Goal: Navigation & Orientation: Find specific page/section

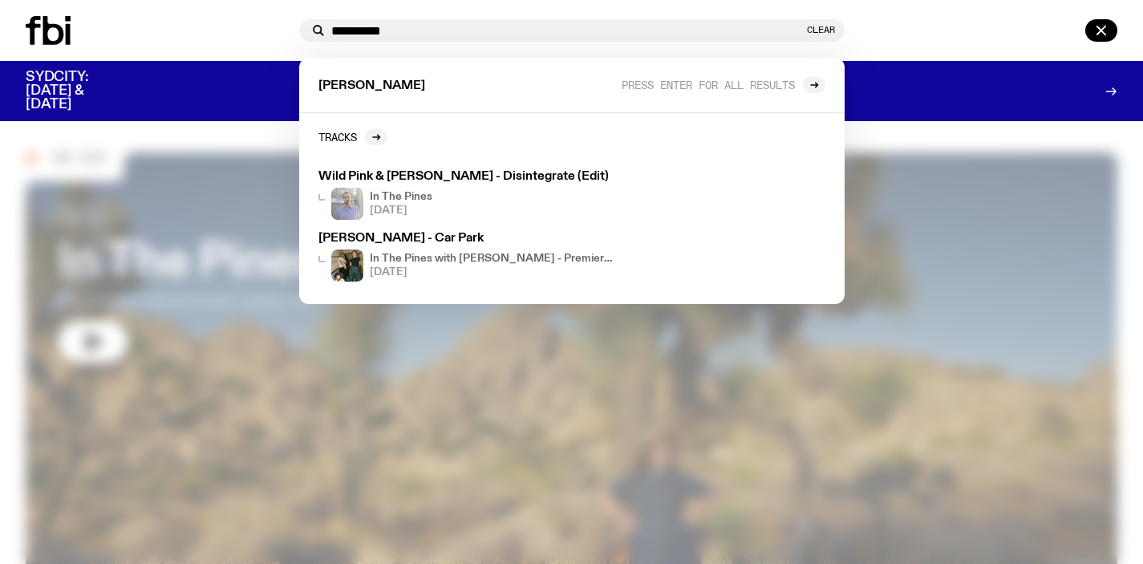
click at [161, 123] on div at bounding box center [571, 282] width 1143 height 564
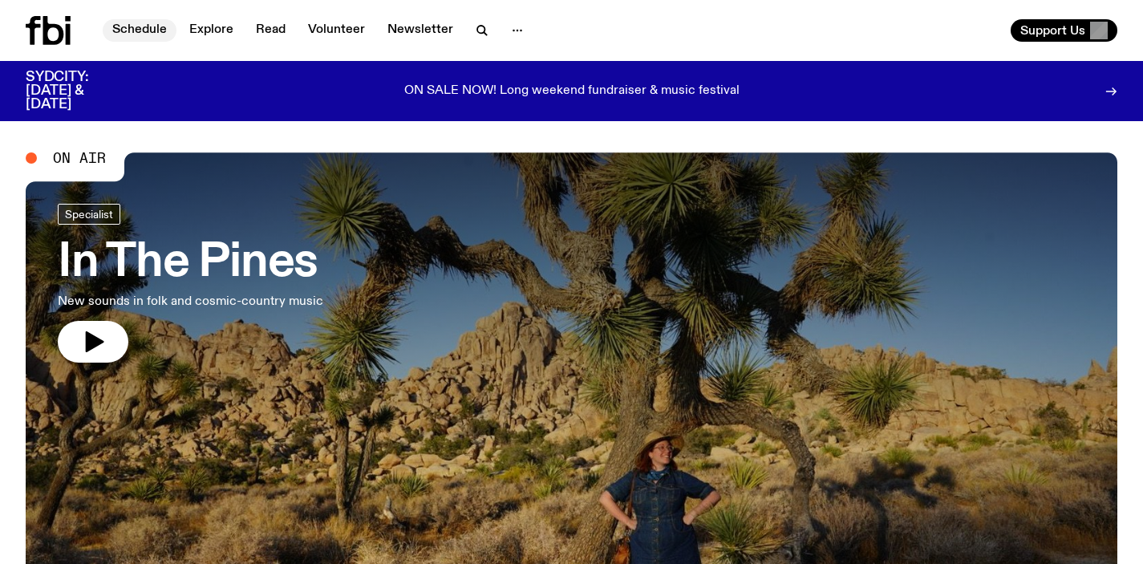
click at [150, 25] on link "Schedule" at bounding box center [140, 30] width 74 height 22
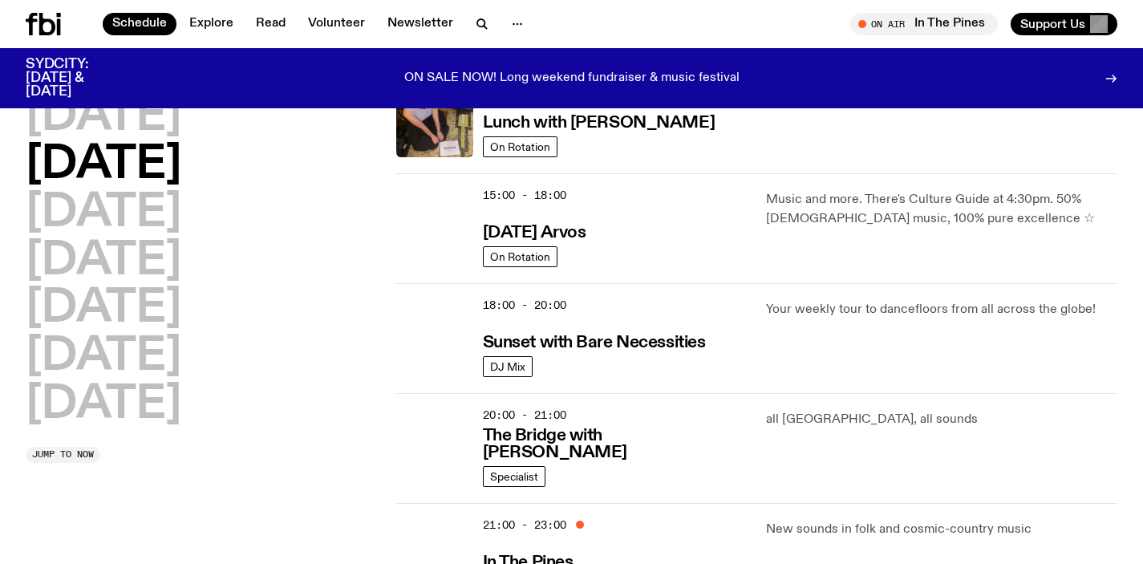
scroll to position [832, 0]
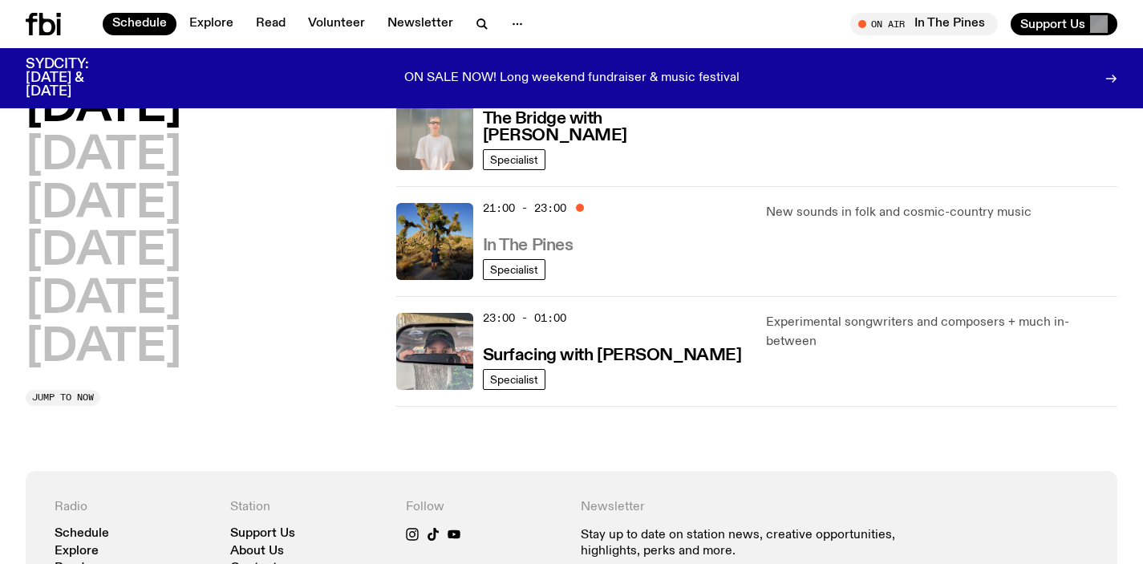
click at [536, 243] on h3 "In The Pines" at bounding box center [528, 245] width 91 height 17
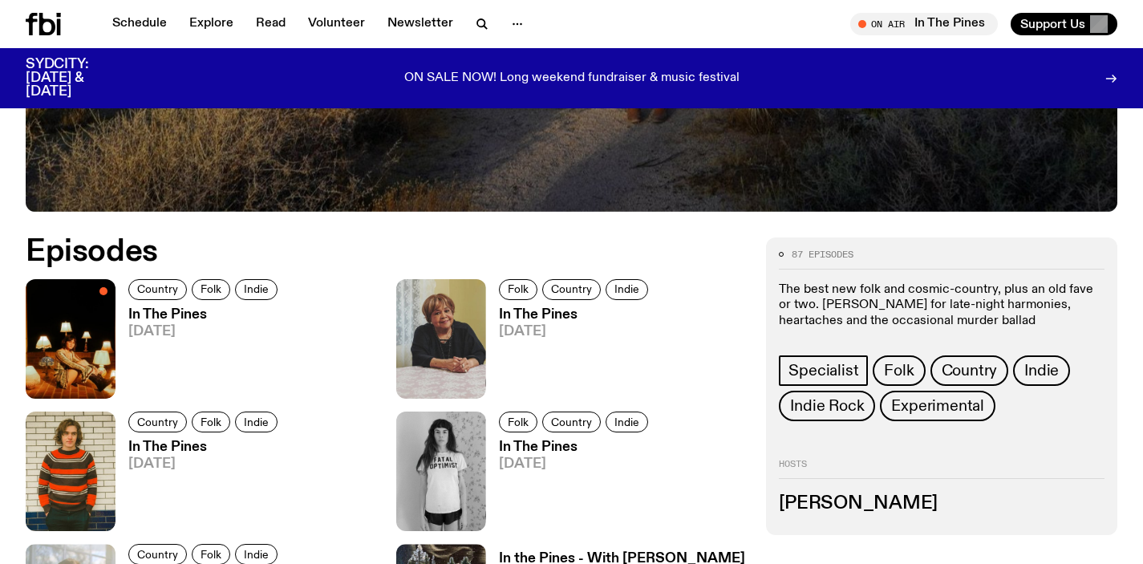
scroll to position [813, 0]
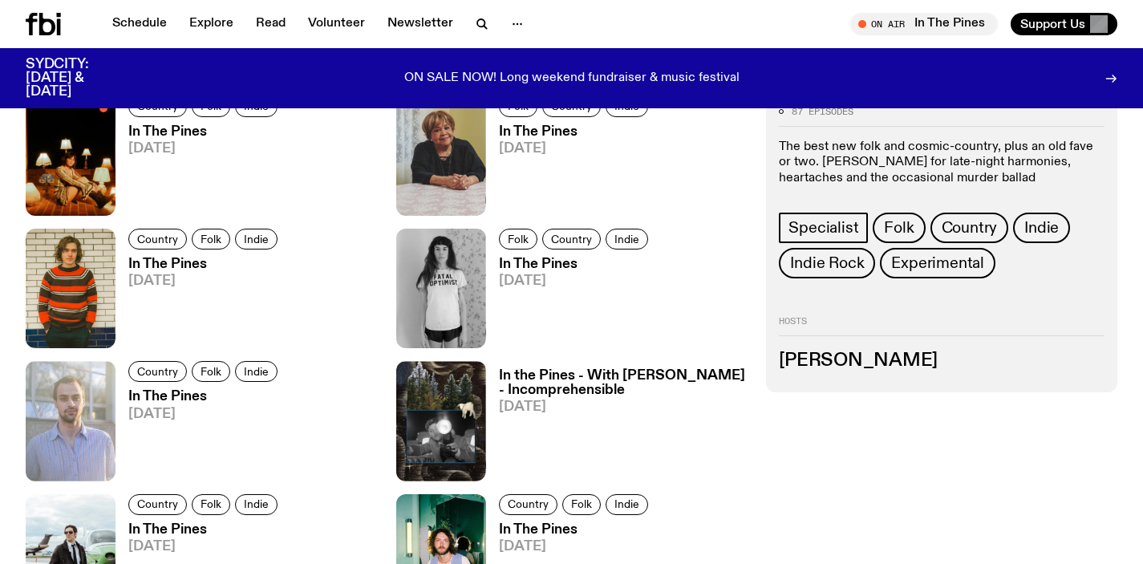
click at [192, 132] on h3 "In The Pines" at bounding box center [205, 132] width 154 height 14
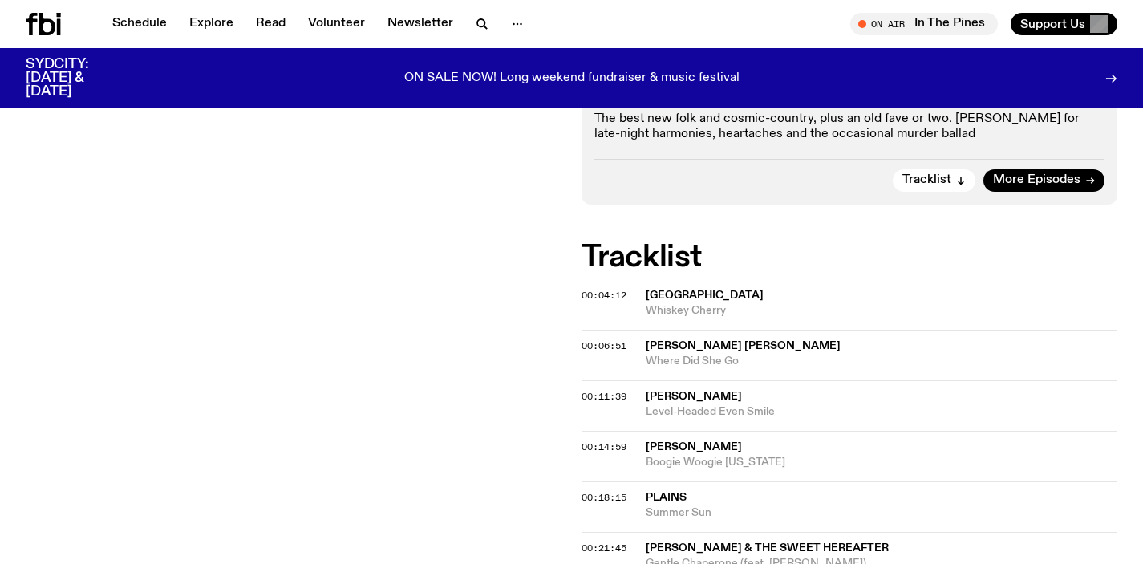
scroll to position [314, 0]
